Goal: Information Seeking & Learning: Learn about a topic

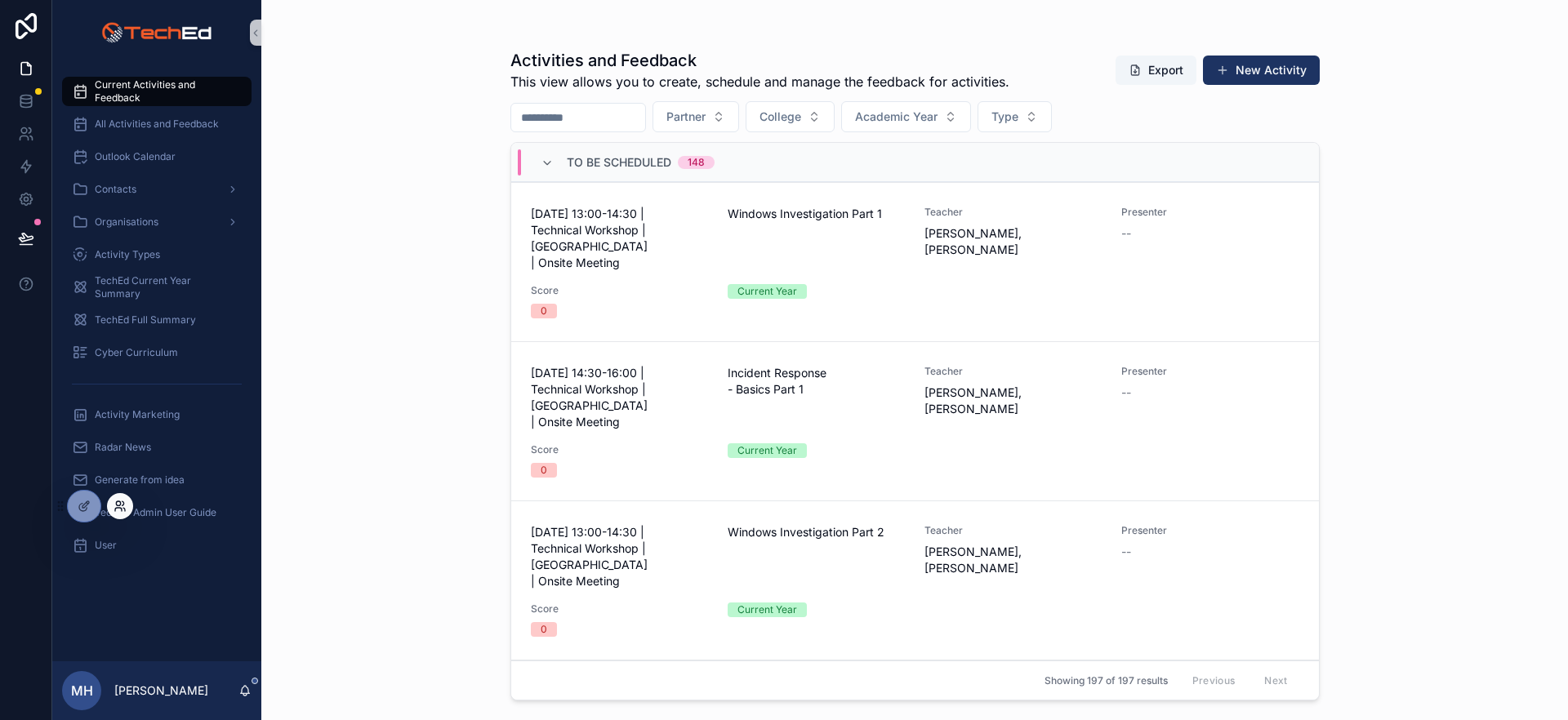
click at [122, 501] on icon at bounding box center [123, 503] width 2 height 4
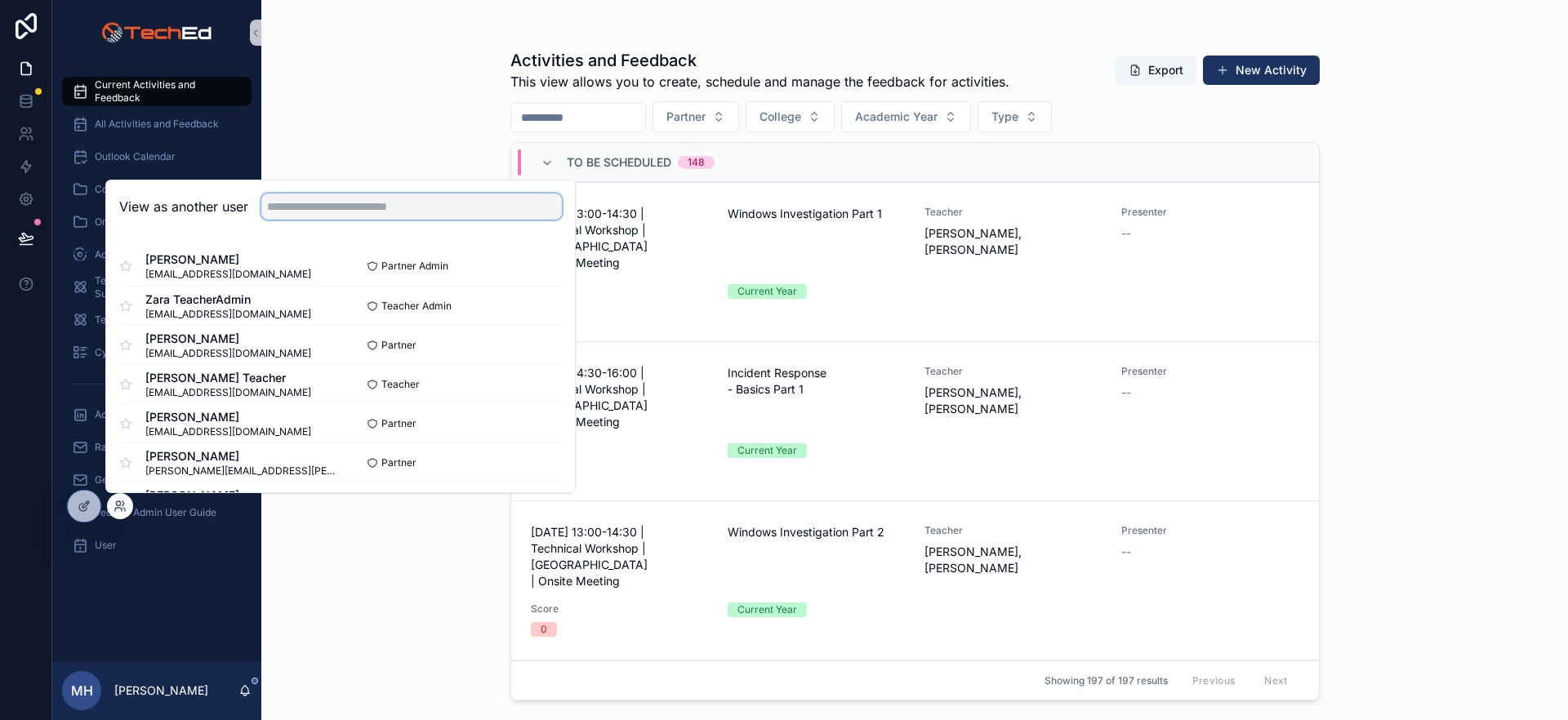
click at [340, 213] on input "text" at bounding box center [411, 206] width 301 height 26
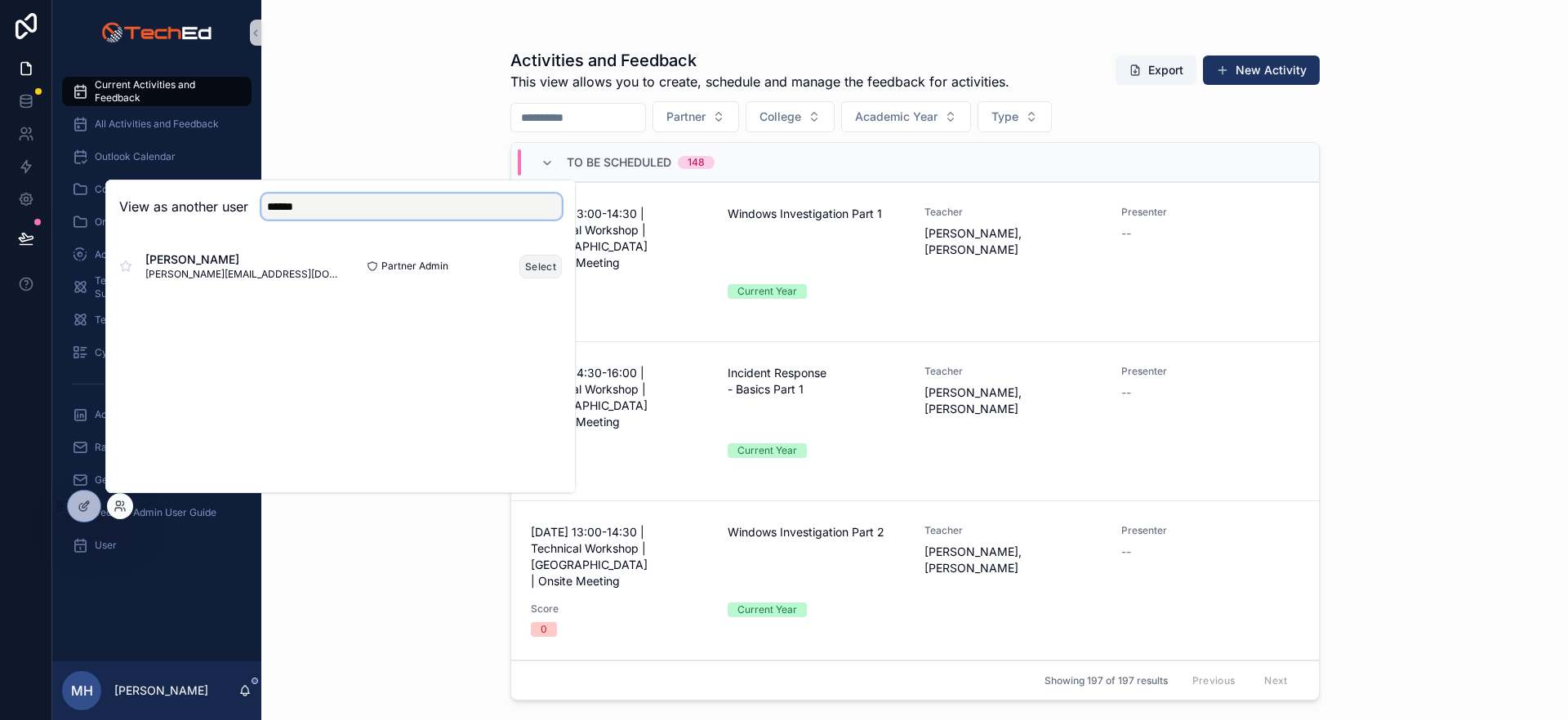
type input "******"
click at [537, 260] on button "Select" at bounding box center [540, 266] width 42 height 24
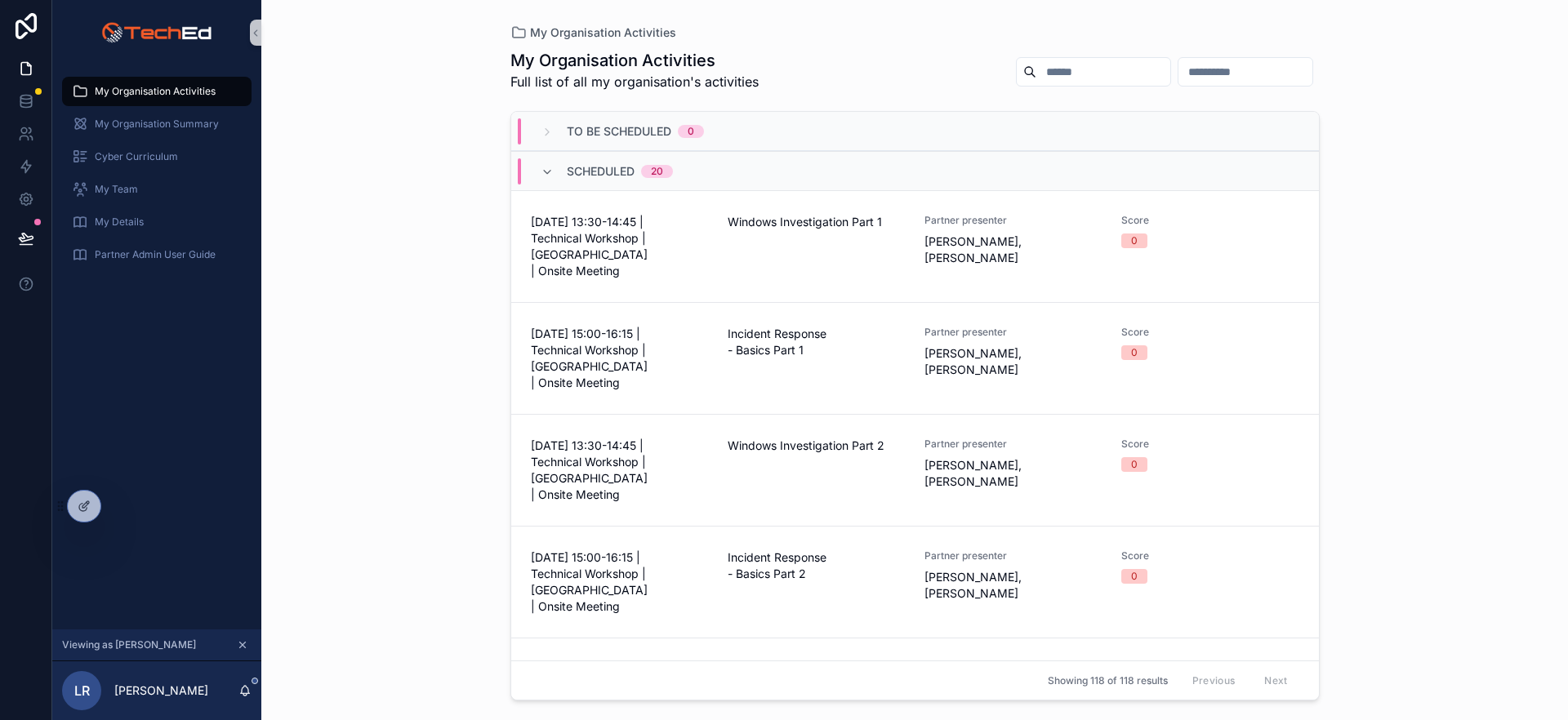
click at [1451, 189] on div "My Organisation Activities My Organisation Activities Full list of all my organ…" at bounding box center [914, 360] width 1307 height 720
click at [793, 326] on span "Incident Response - Basics Part 1" at bounding box center [816, 342] width 177 height 33
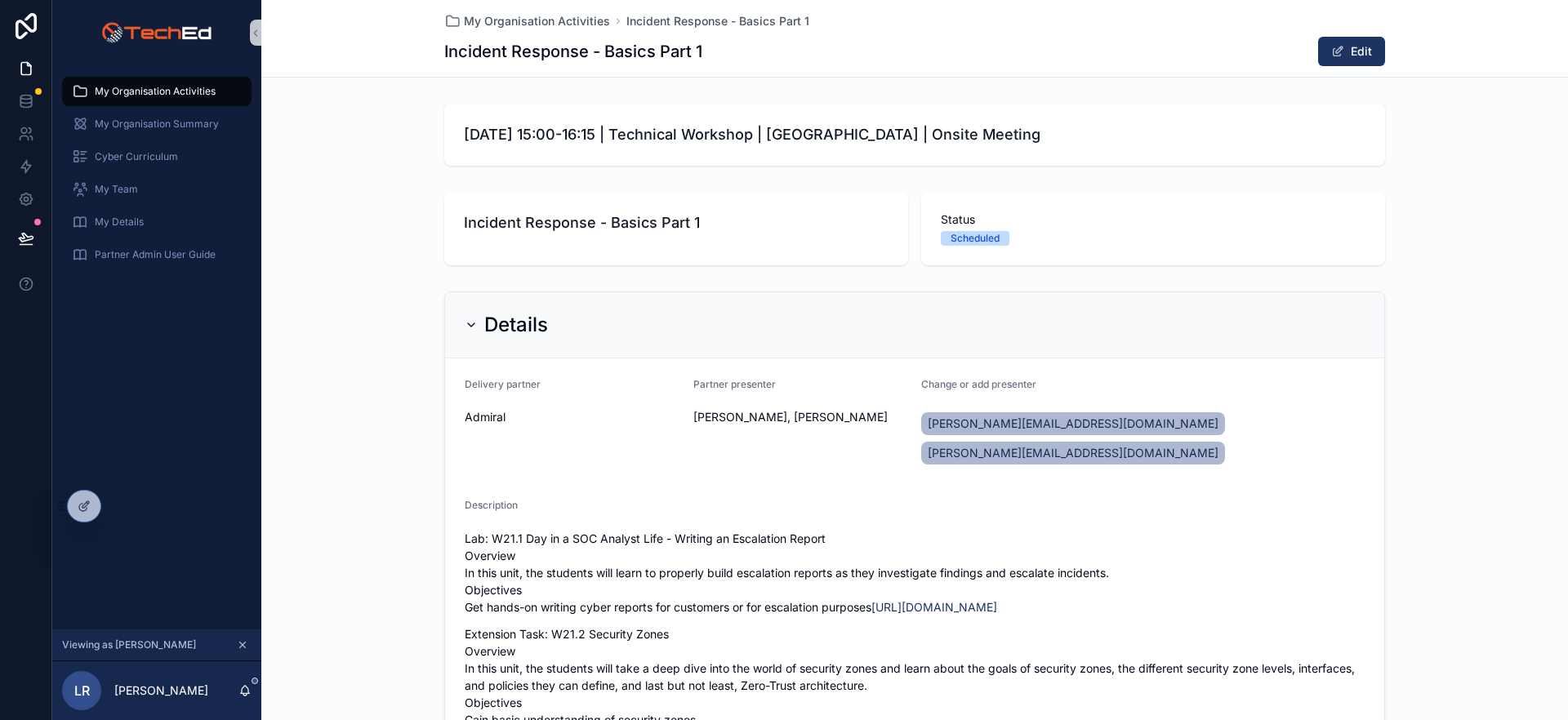
click at [538, 226] on span "Incident Response - Basics Part 1" at bounding box center [677, 222] width 425 height 23
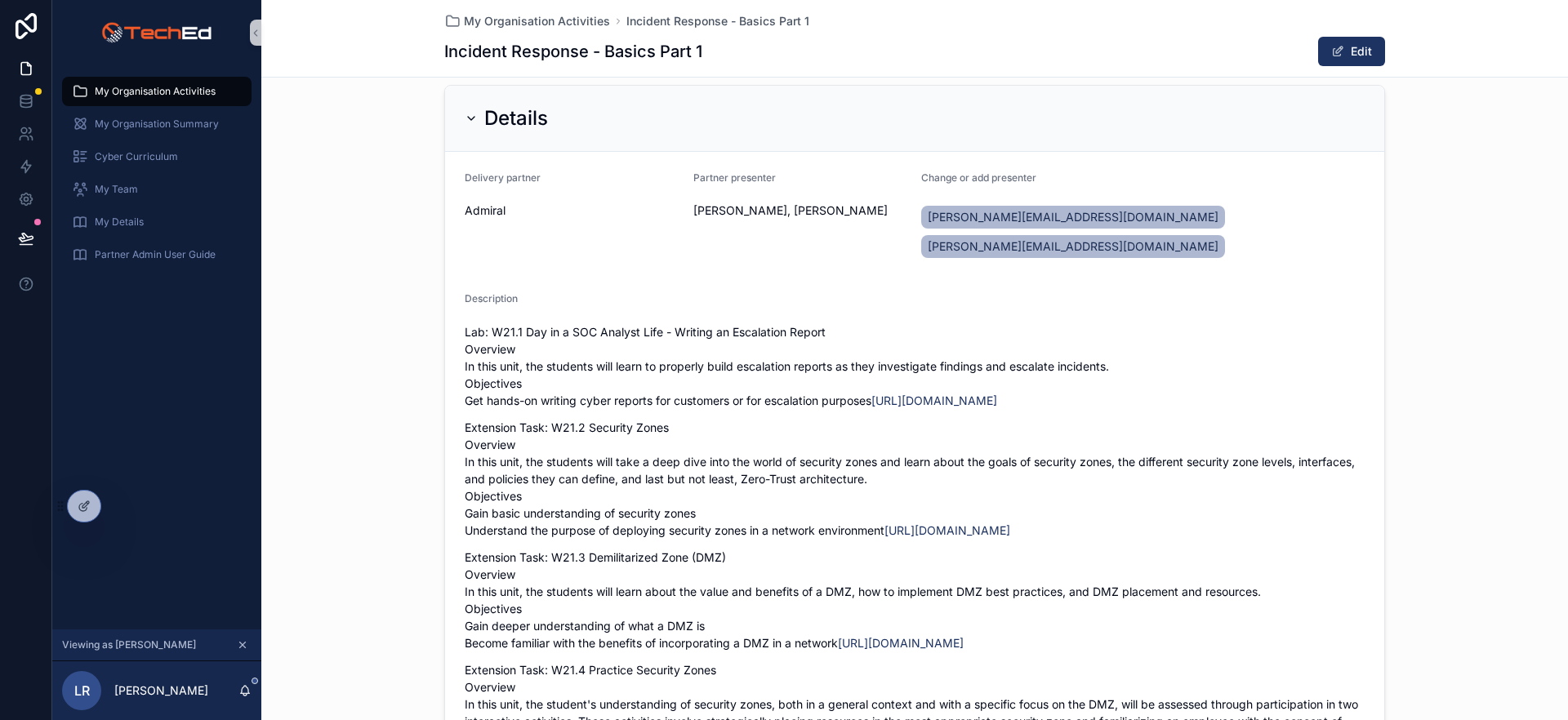
scroll to position [248, 0]
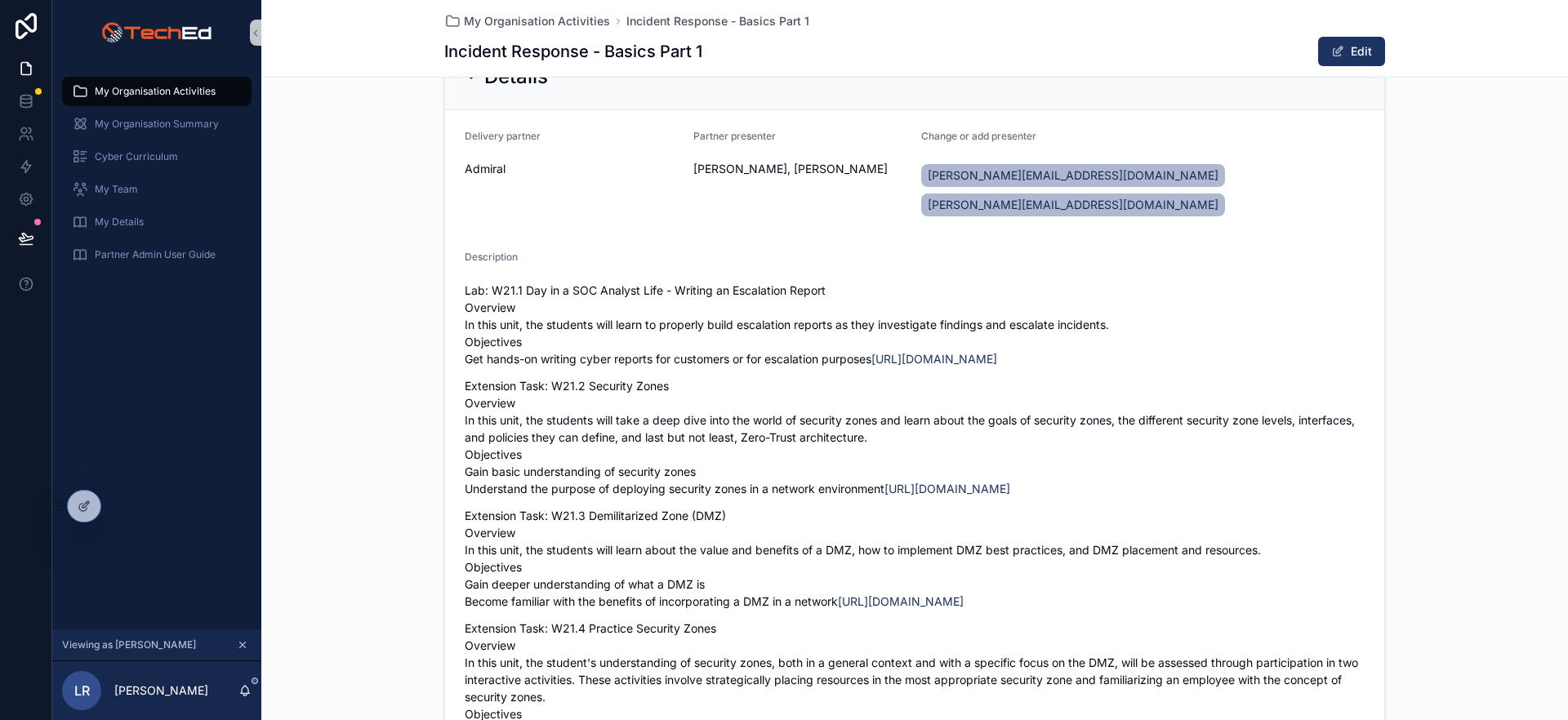
click at [608, 377] on p "Extension Task: W21.2 Security Zones Overview In this unit, the students will t…" at bounding box center [914, 437] width 900 height 120
click at [618, 517] on p "Extension Task: W21.3 Demilitarized Zone (DMZ) Overview In this unit, the stude…" at bounding box center [914, 558] width 900 height 103
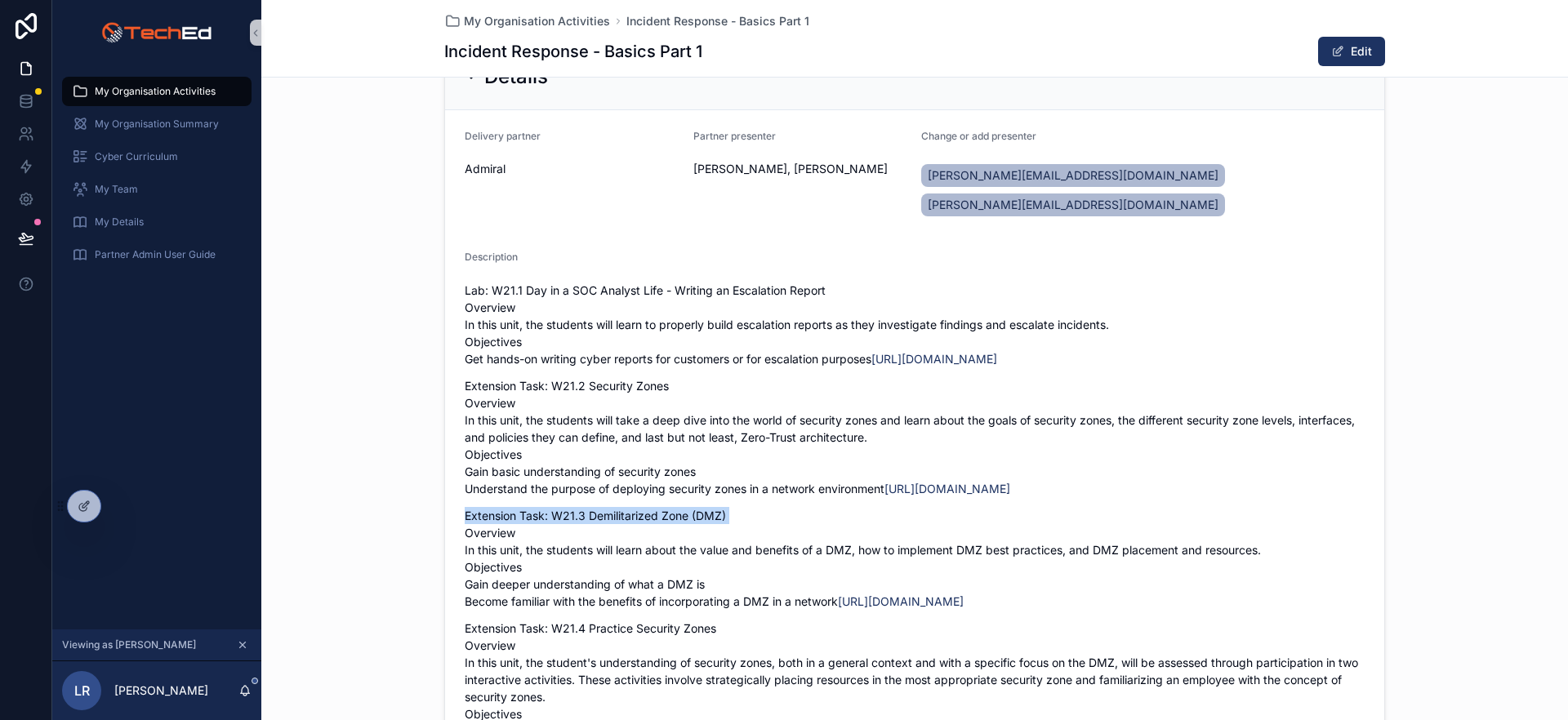
click at [618, 517] on p "Extension Task: W21.3 Demilitarized Zone (DMZ) Overview In this unit, the stude…" at bounding box center [914, 558] width 900 height 103
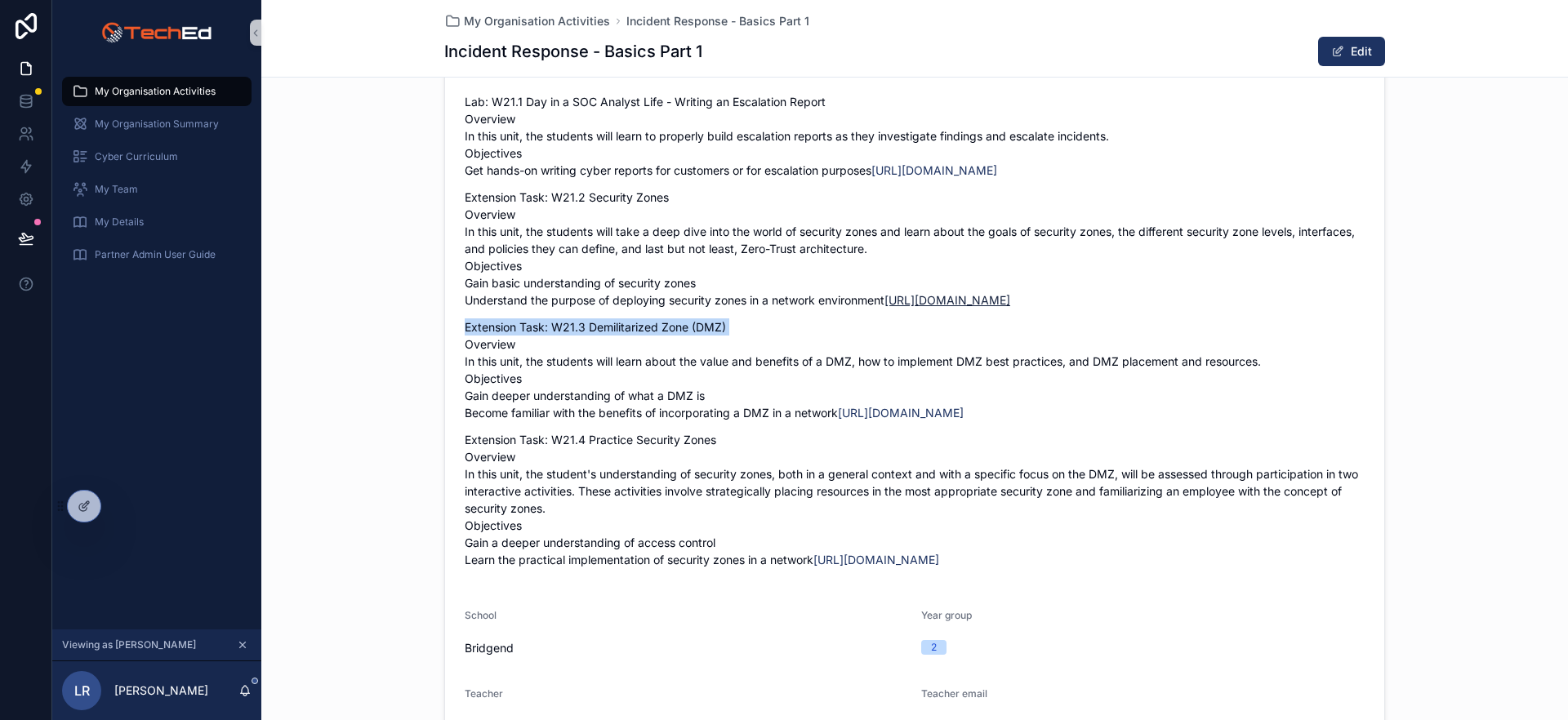
scroll to position [456, 0]
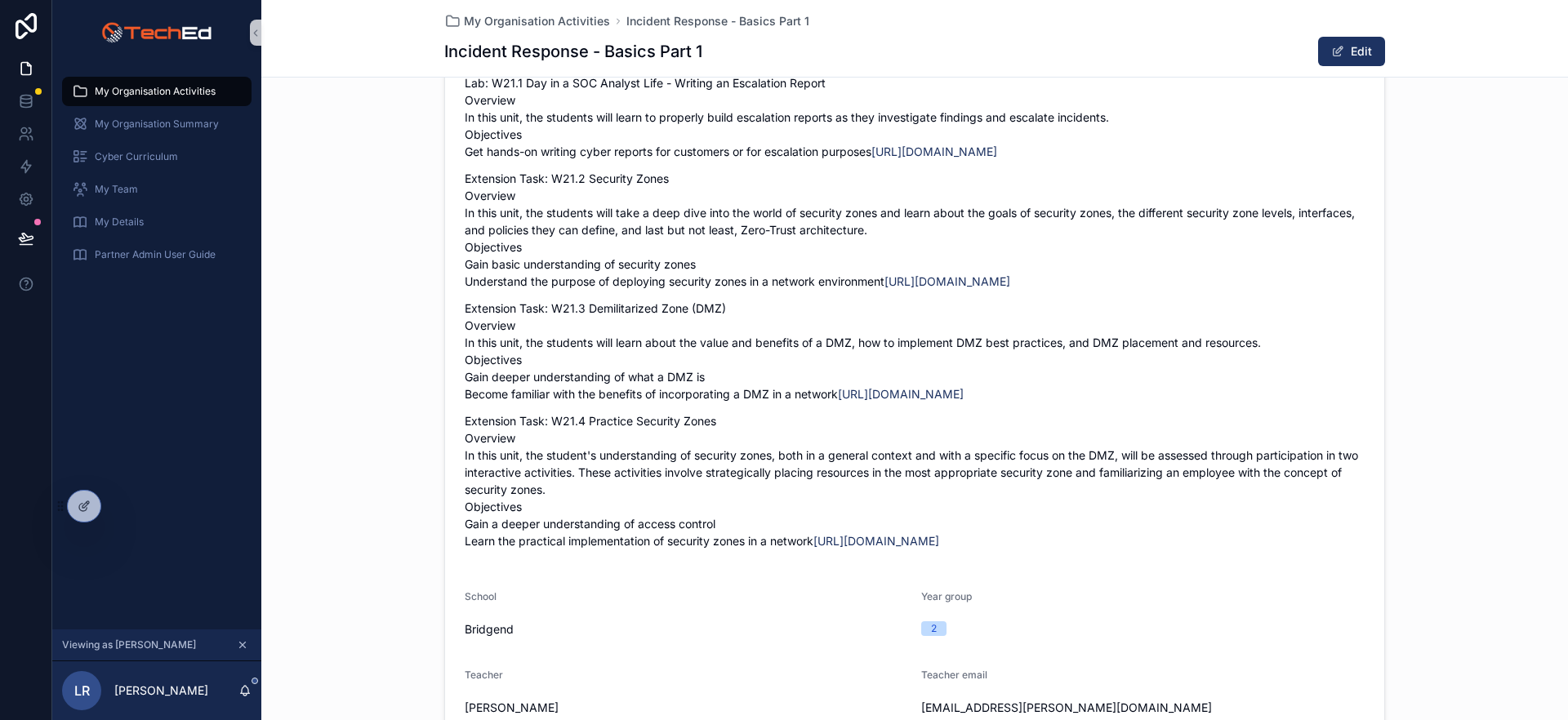
click at [638, 440] on p "Extension Task: W21.4 Practice Security Zones Overview In this unit, the studen…" at bounding box center [914, 480] width 900 height 137
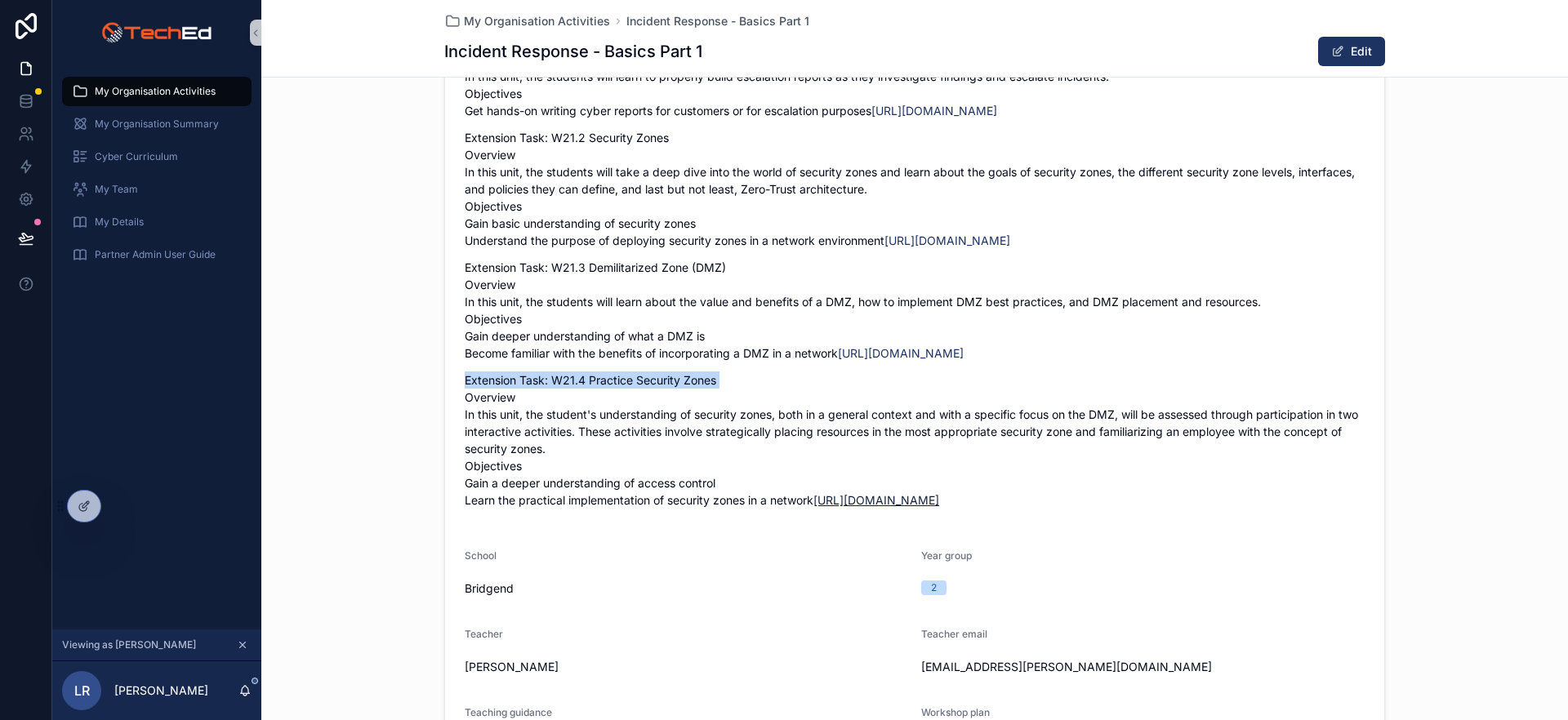
click at [813, 507] on link "https://www.cyberbitrange.com/catalog/all-units/103" at bounding box center [875, 499] width 126 height 13
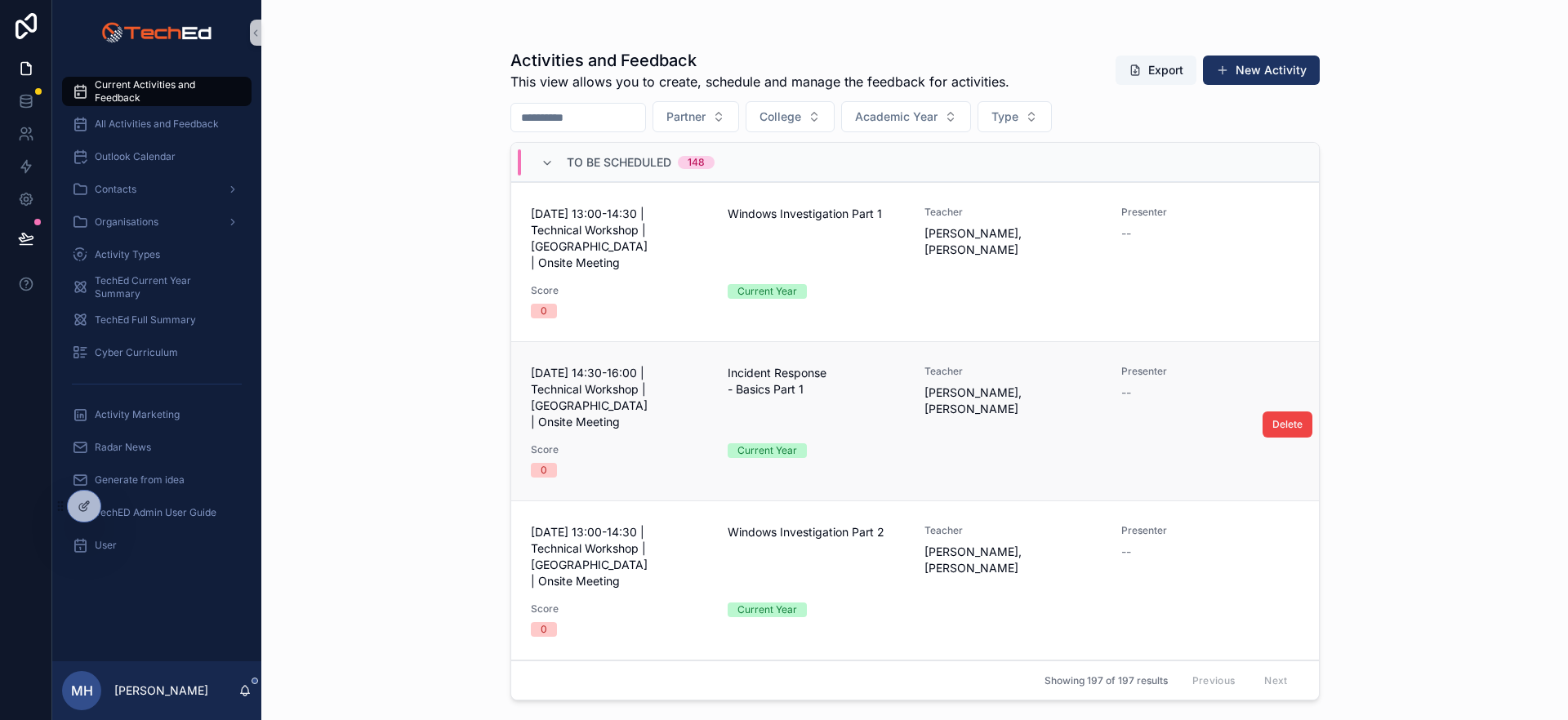
click at [641, 365] on span "[DATE] 14:30-16:00 | Technical Workshop | [GEOGRAPHIC_DATA] | Onsite Meeting" at bounding box center [619, 397] width 177 height 66
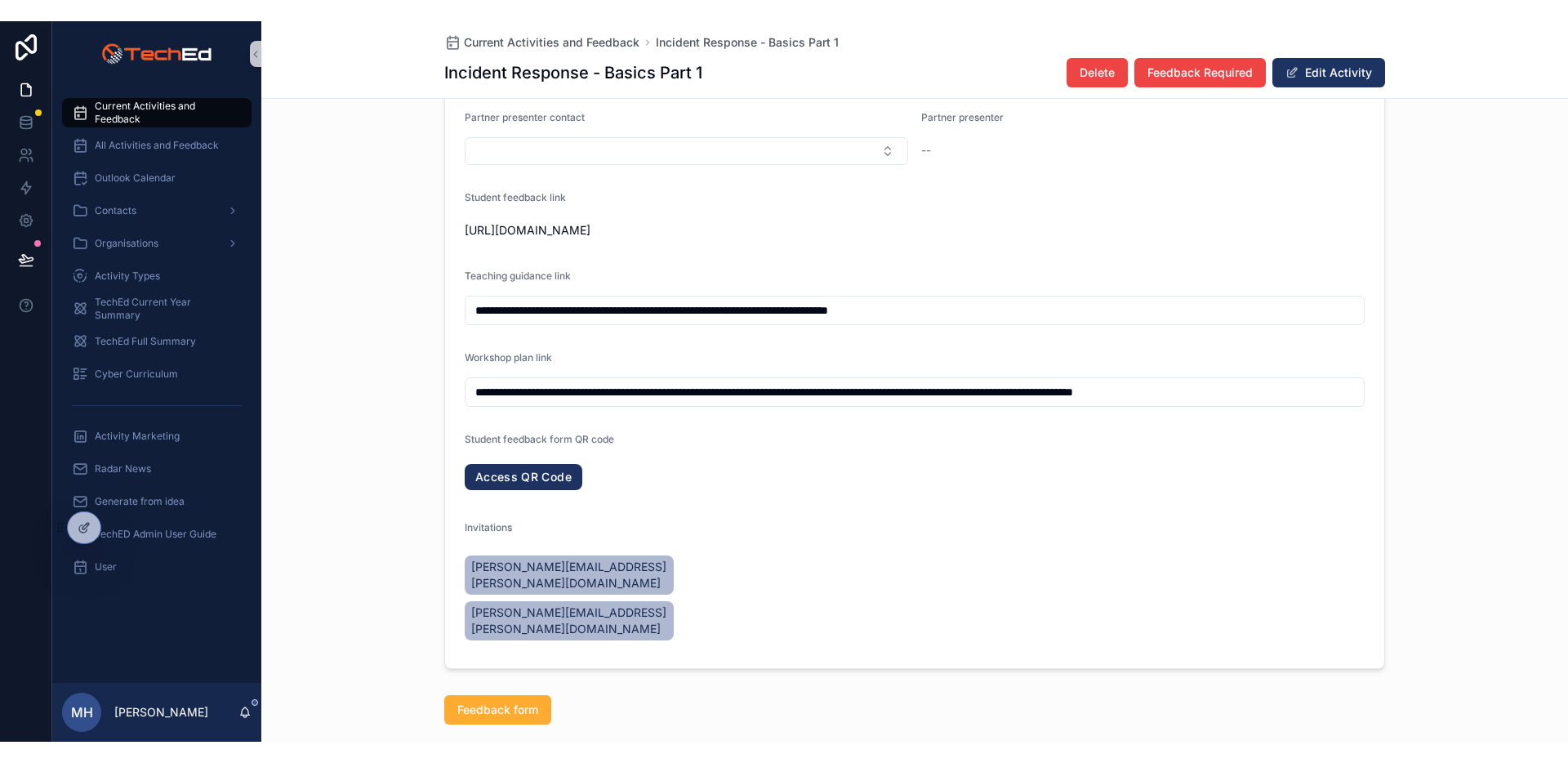
scroll to position [1507, 0]
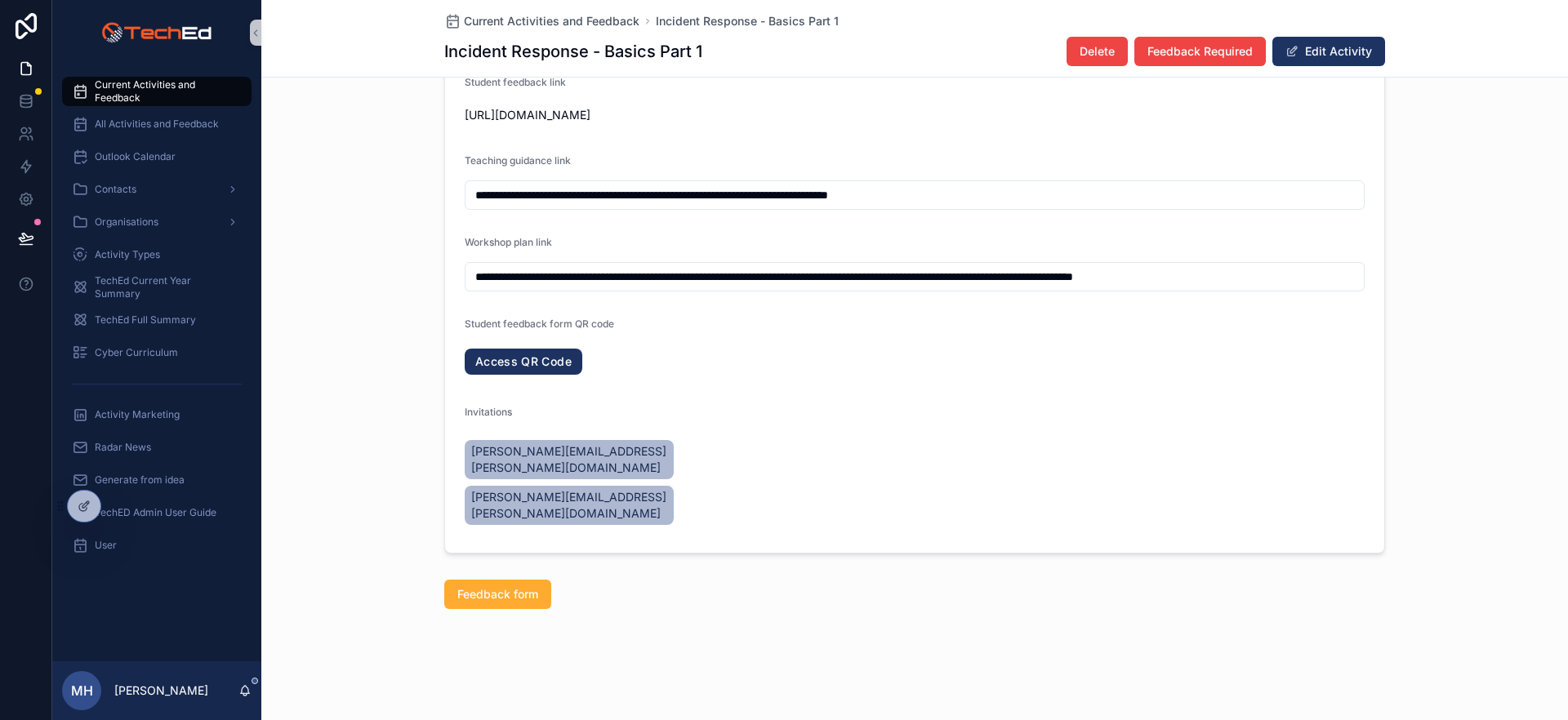
click at [638, 288] on input "**********" at bounding box center [914, 276] width 898 height 23
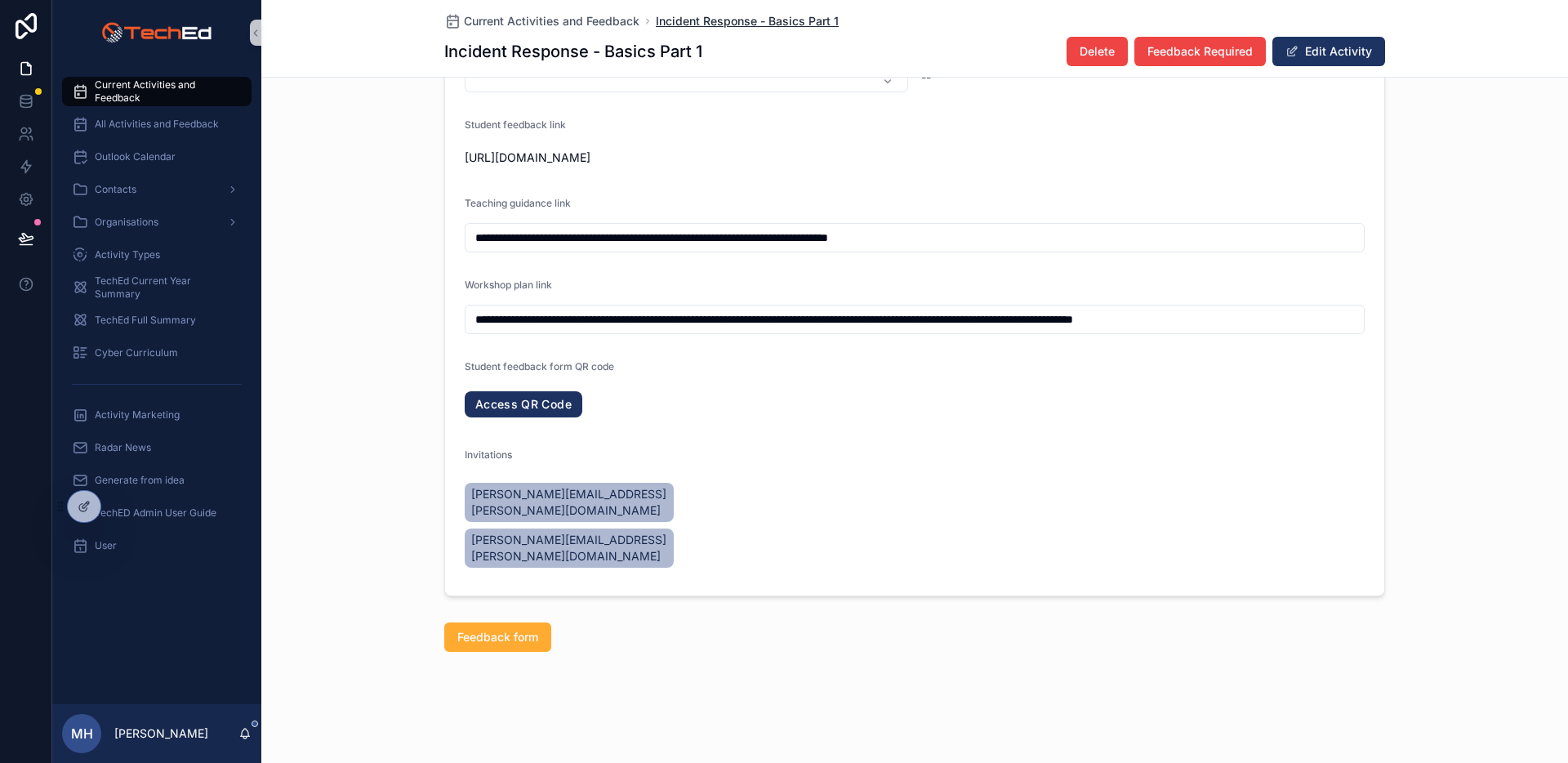
scroll to position [1464, 0]
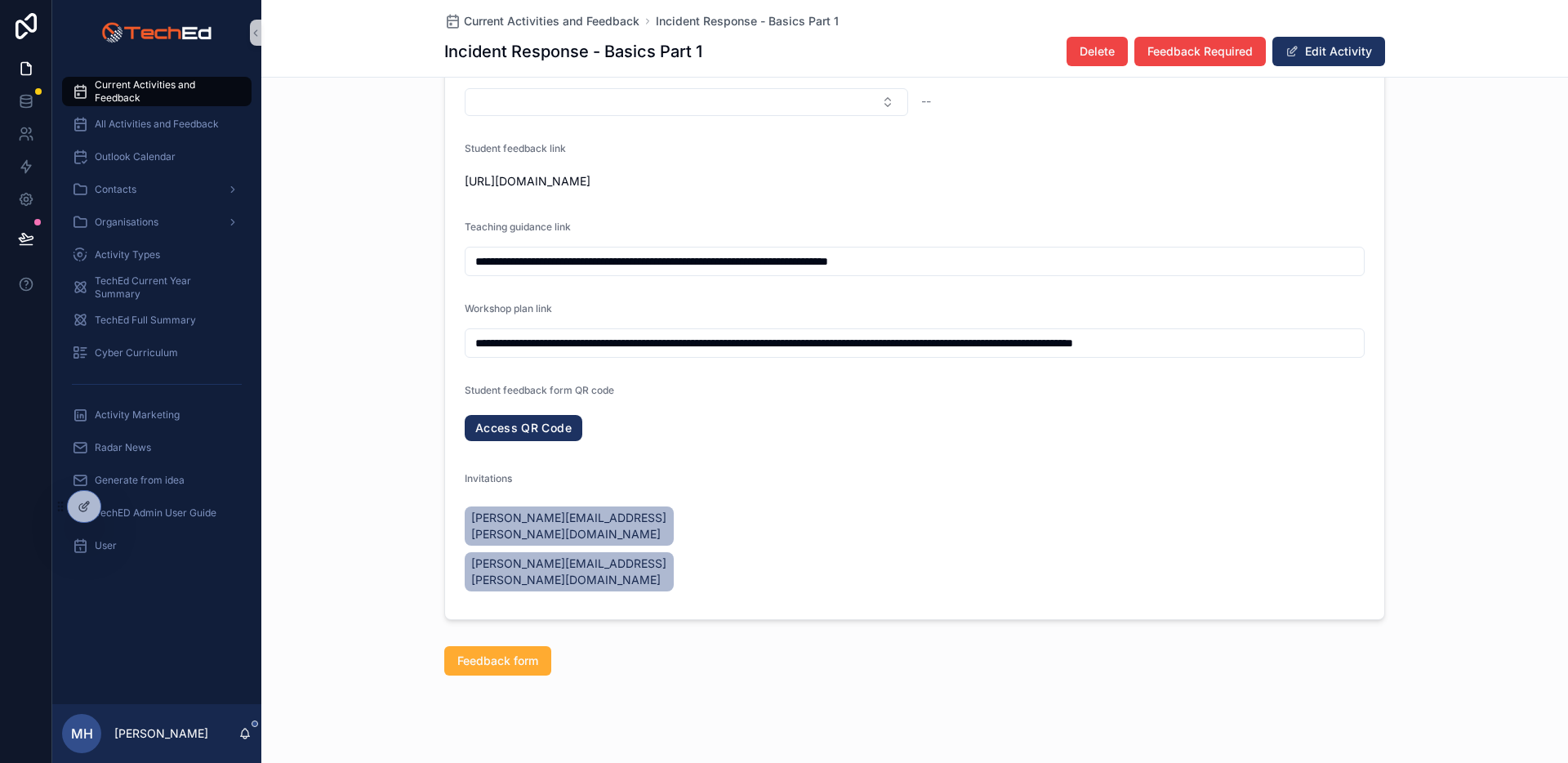
scroll to position [1422, 0]
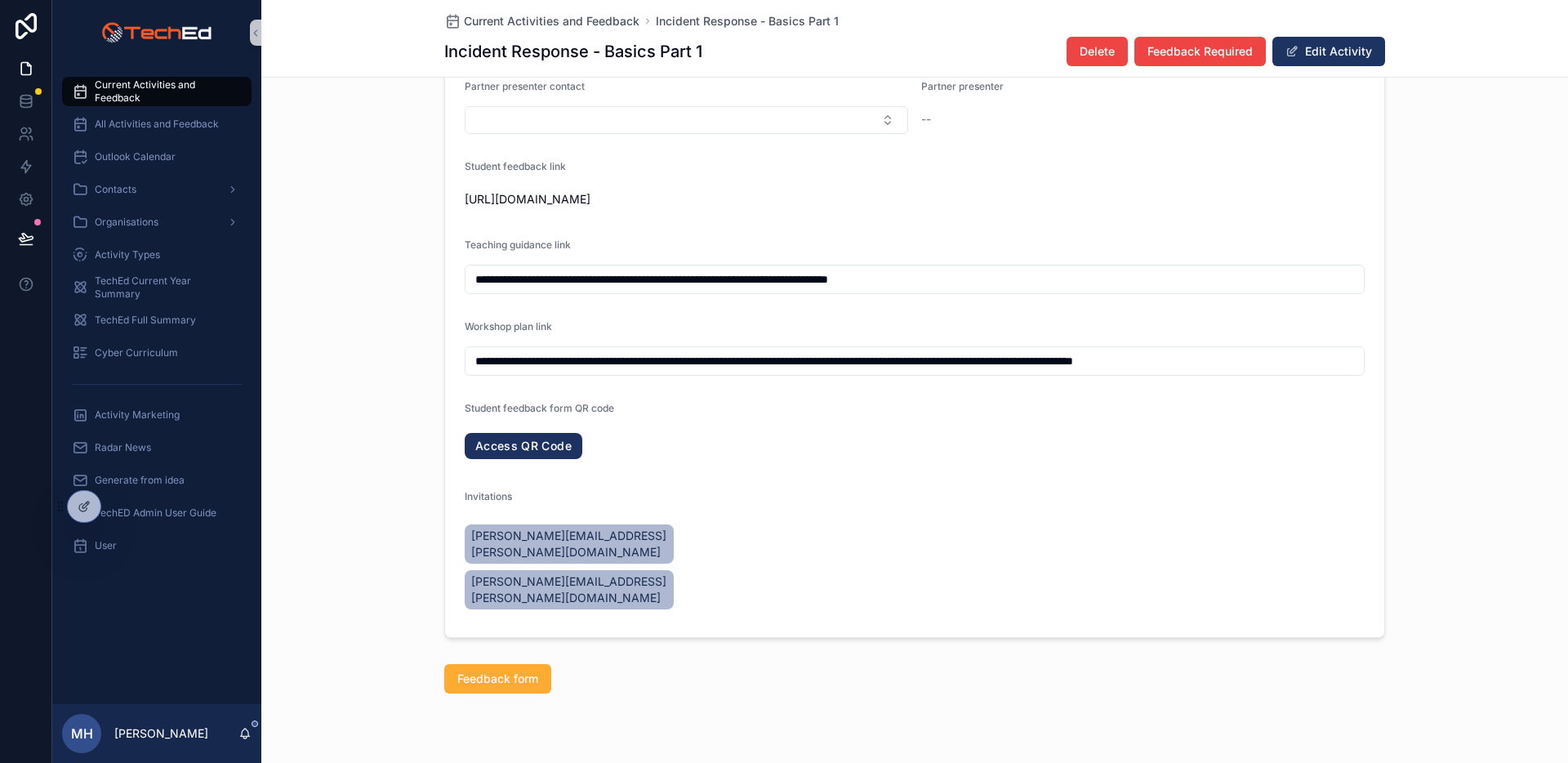
click at [581, 207] on span "https://airtable.com/app4lxuBCDul5RtHp/shrTHpR33OzGNK3Xa?prefill_Activity-name=…" at bounding box center [914, 199] width 900 height 16
copy span "https://airtable.com/app4lxuBCDul5RtHp/shrTHpR33OzGNK3Xa?prefill_Activity-name=…"
click at [117, 507] on icon at bounding box center [120, 507] width 13 height 13
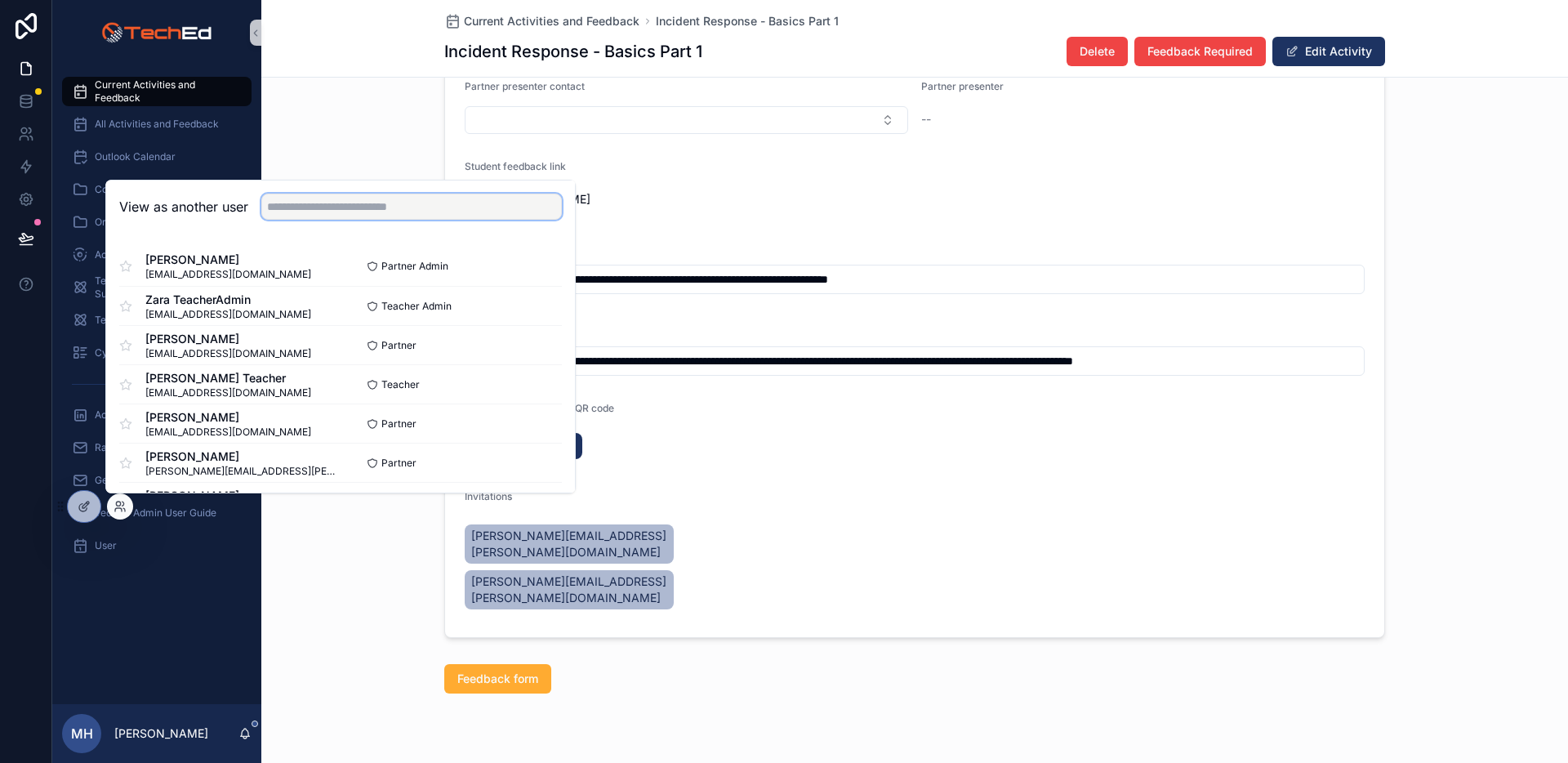
click at [314, 212] on input "text" at bounding box center [411, 207] width 301 height 26
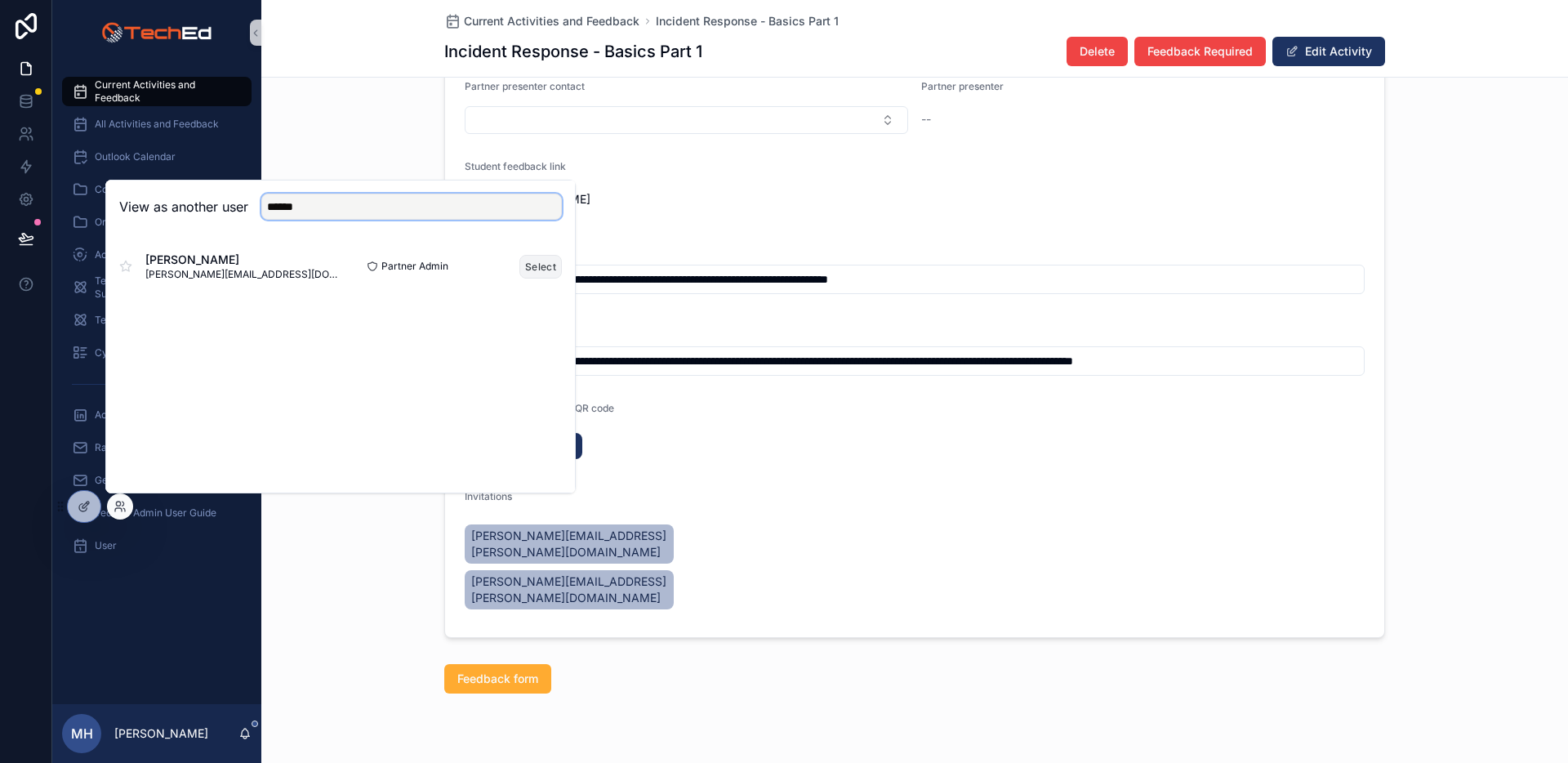
type input "******"
click at [536, 266] on button "Select" at bounding box center [540, 266] width 42 height 24
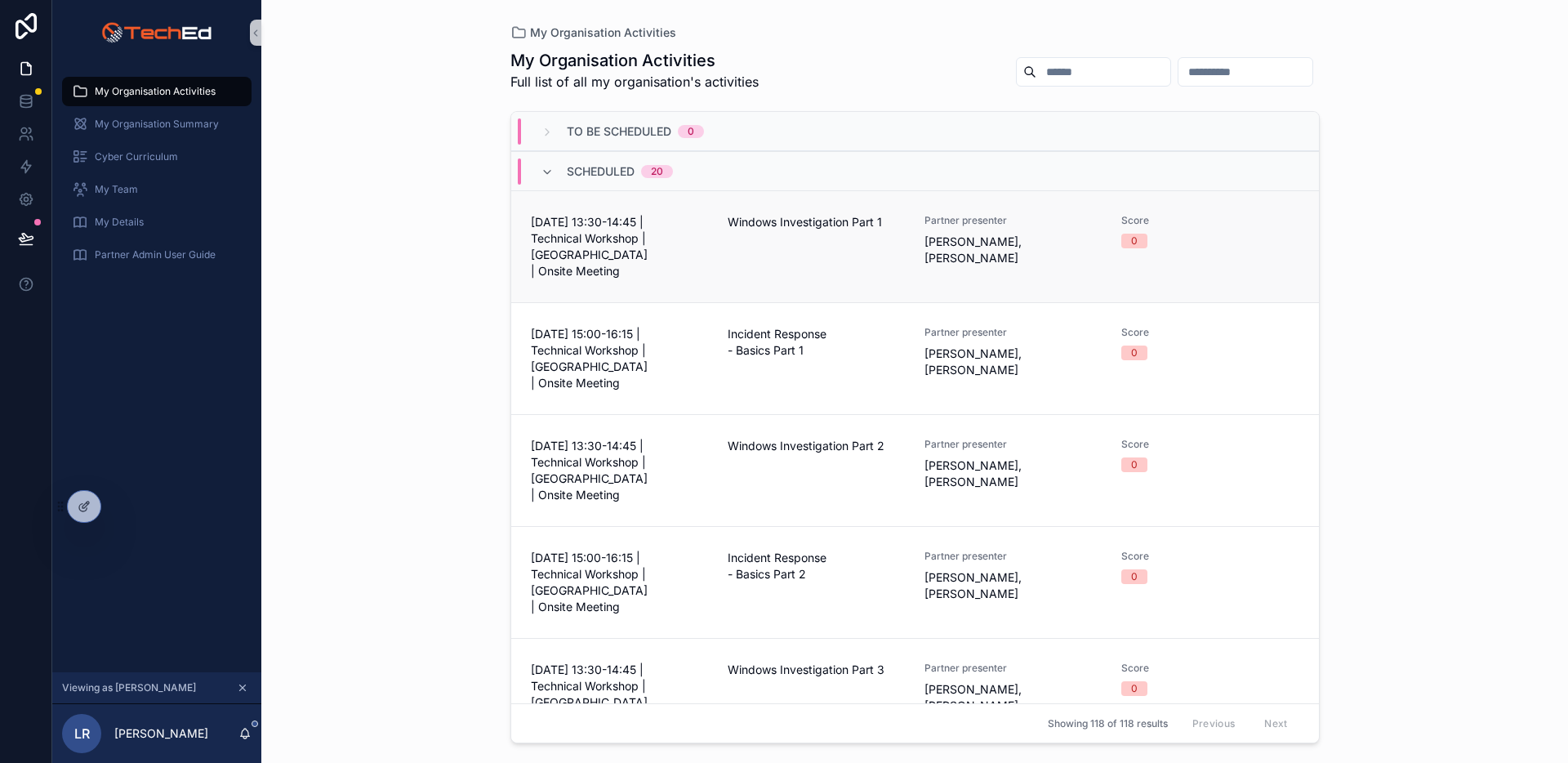
click at [606, 264] on link "16 September 2025 - 13:30-14:45 | Technical Workshop | Bridgend | Onsite Meetin…" at bounding box center [915, 246] width 808 height 112
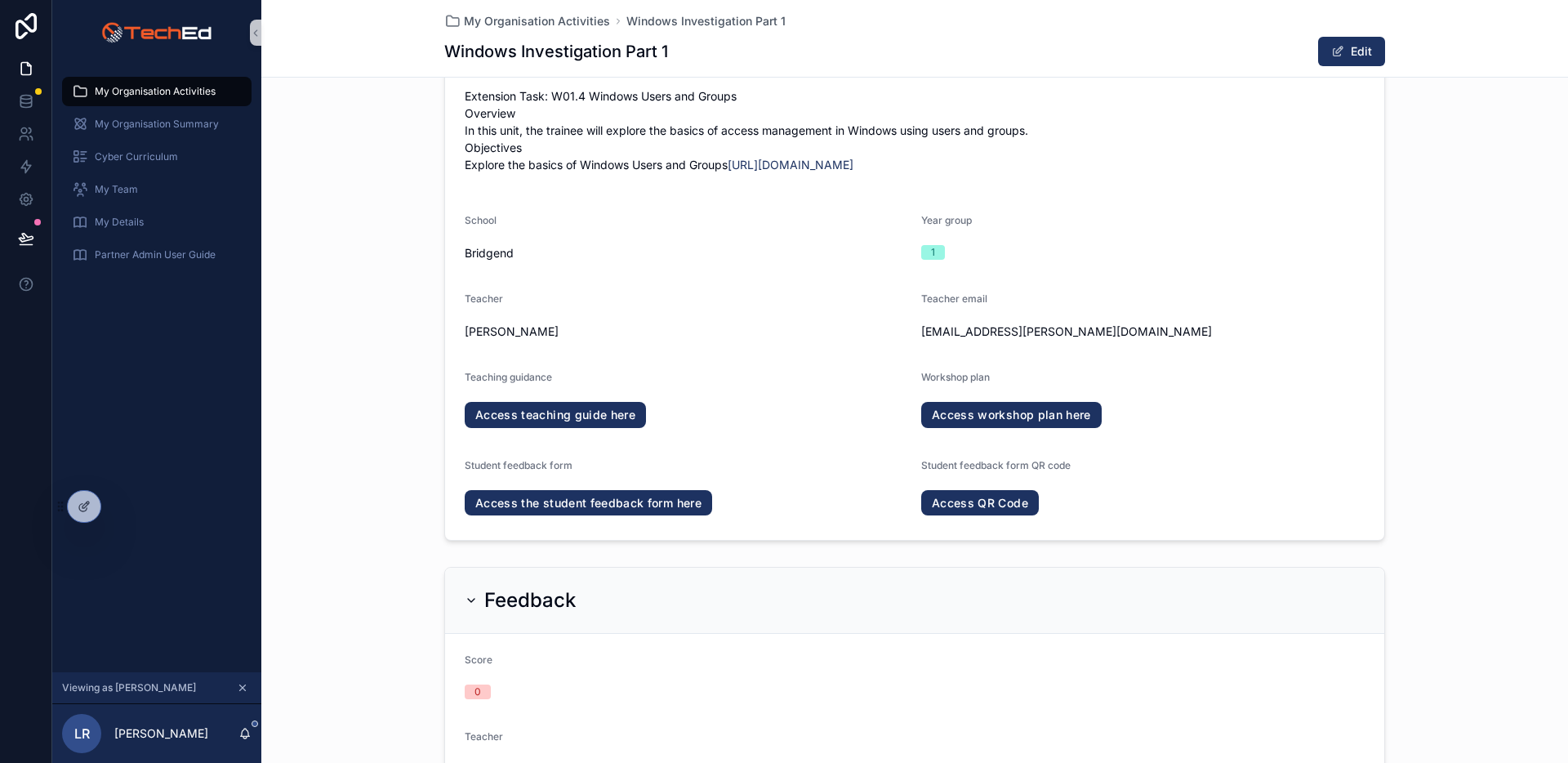
scroll to position [748, 0]
